Goal: Transaction & Acquisition: Purchase product/service

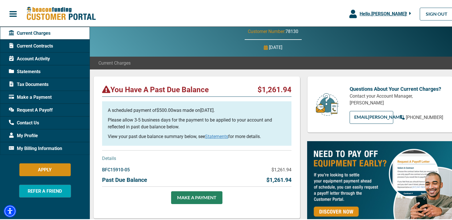
scroll to position [16, 0]
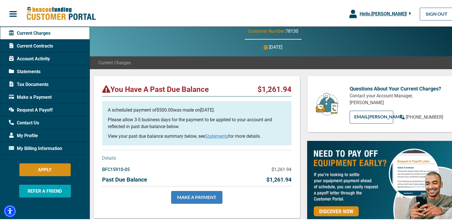
click at [201, 193] on link "MAKE A PAYMENT" at bounding box center [196, 196] width 51 height 13
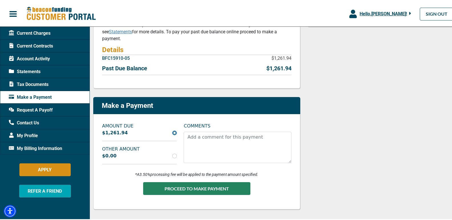
scroll to position [122, 0]
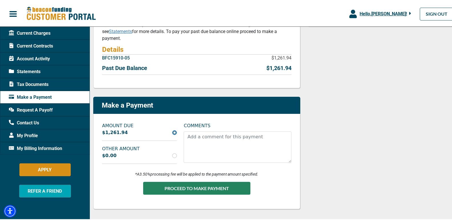
click at [117, 157] on div "$0.00" at bounding box center [140, 154] width 82 height 7
click at [173, 155] on input "radio" at bounding box center [174, 155] width 5 height 5
radio input "true"
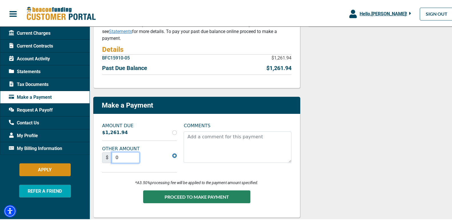
click at [117, 158] on input "0" at bounding box center [126, 156] width 28 height 11
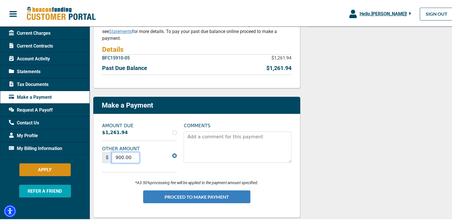
type input "900.00"
click at [202, 197] on button "PROCEED TO MAKE PAYMENT" at bounding box center [196, 196] width 107 height 13
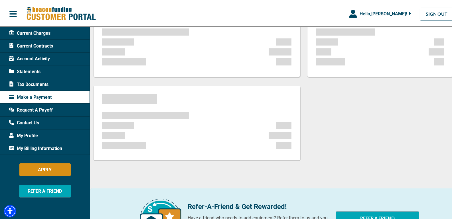
scroll to position [92, 0]
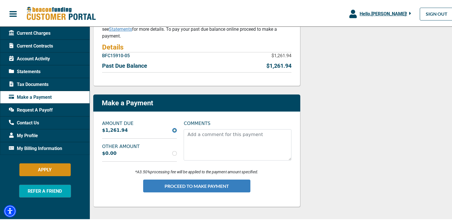
click at [200, 186] on button "PROCEED TO MAKE PAYMENT" at bounding box center [196, 185] width 107 height 13
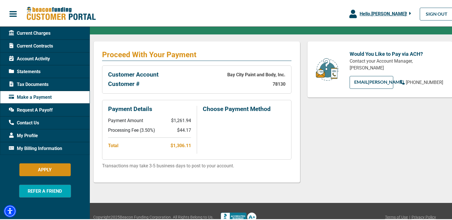
scroll to position [82, 0]
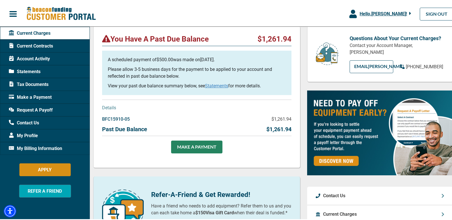
scroll to position [68, 0]
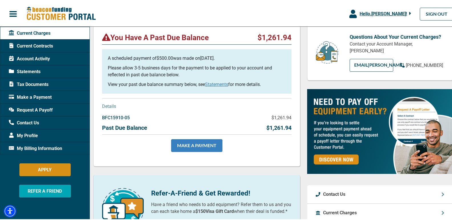
click at [204, 142] on link "MAKE A PAYMENT" at bounding box center [196, 144] width 51 height 13
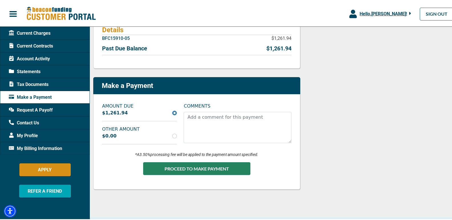
scroll to position [142, 0]
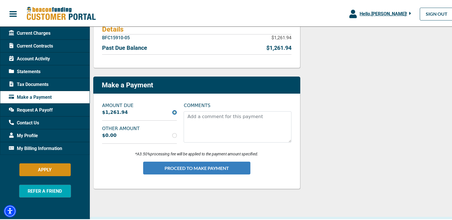
click at [202, 166] on button "PROCEED TO MAKE PAYMENT" at bounding box center [196, 167] width 107 height 13
